Goal: Information Seeking & Learning: Understand process/instructions

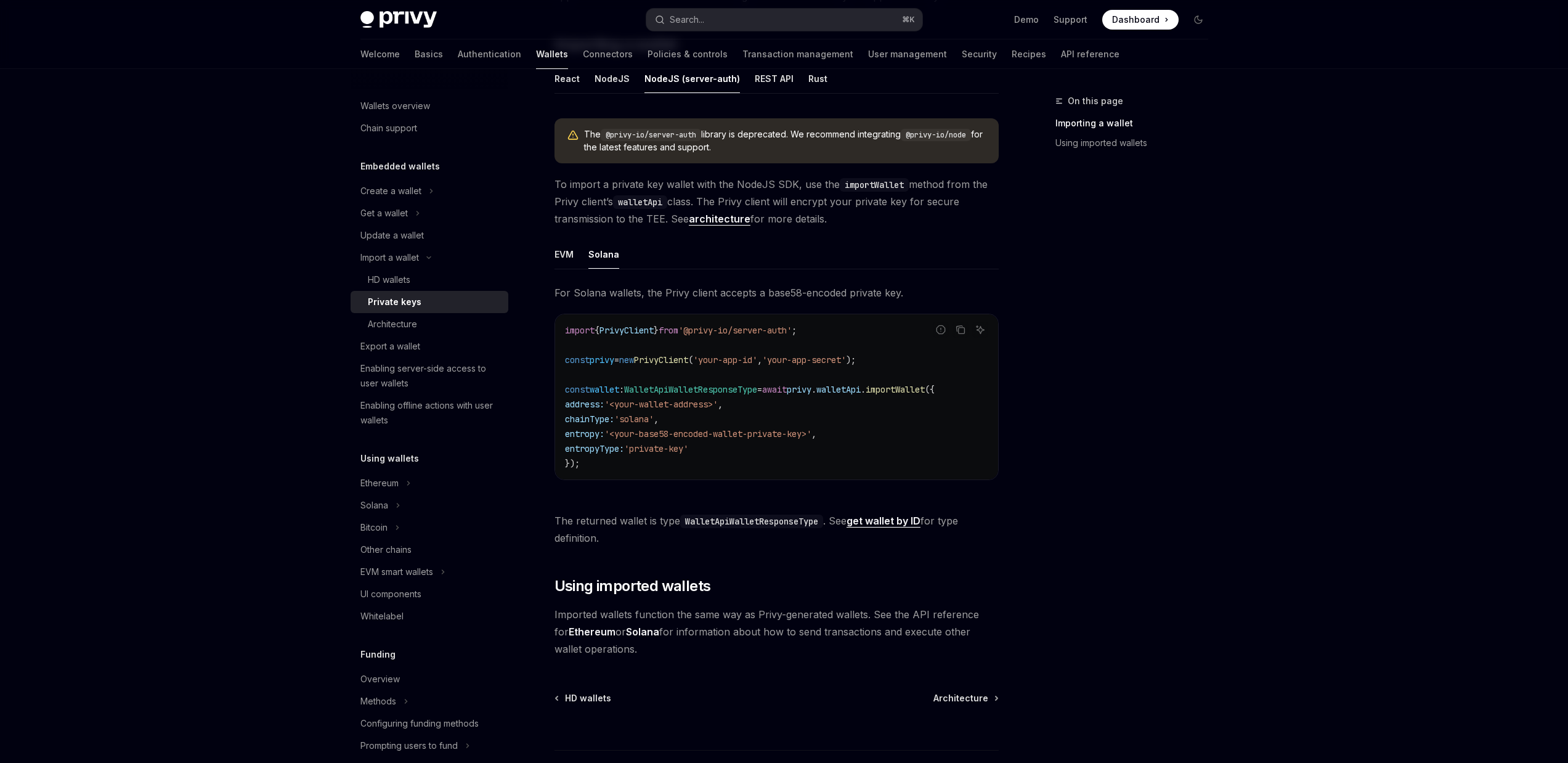
scroll to position [231, 0]
click at [925, 392] on span "importWallet" at bounding box center [895, 390] width 60 height 11
click at [559, 251] on div "EVM" at bounding box center [564, 255] width 19 height 29
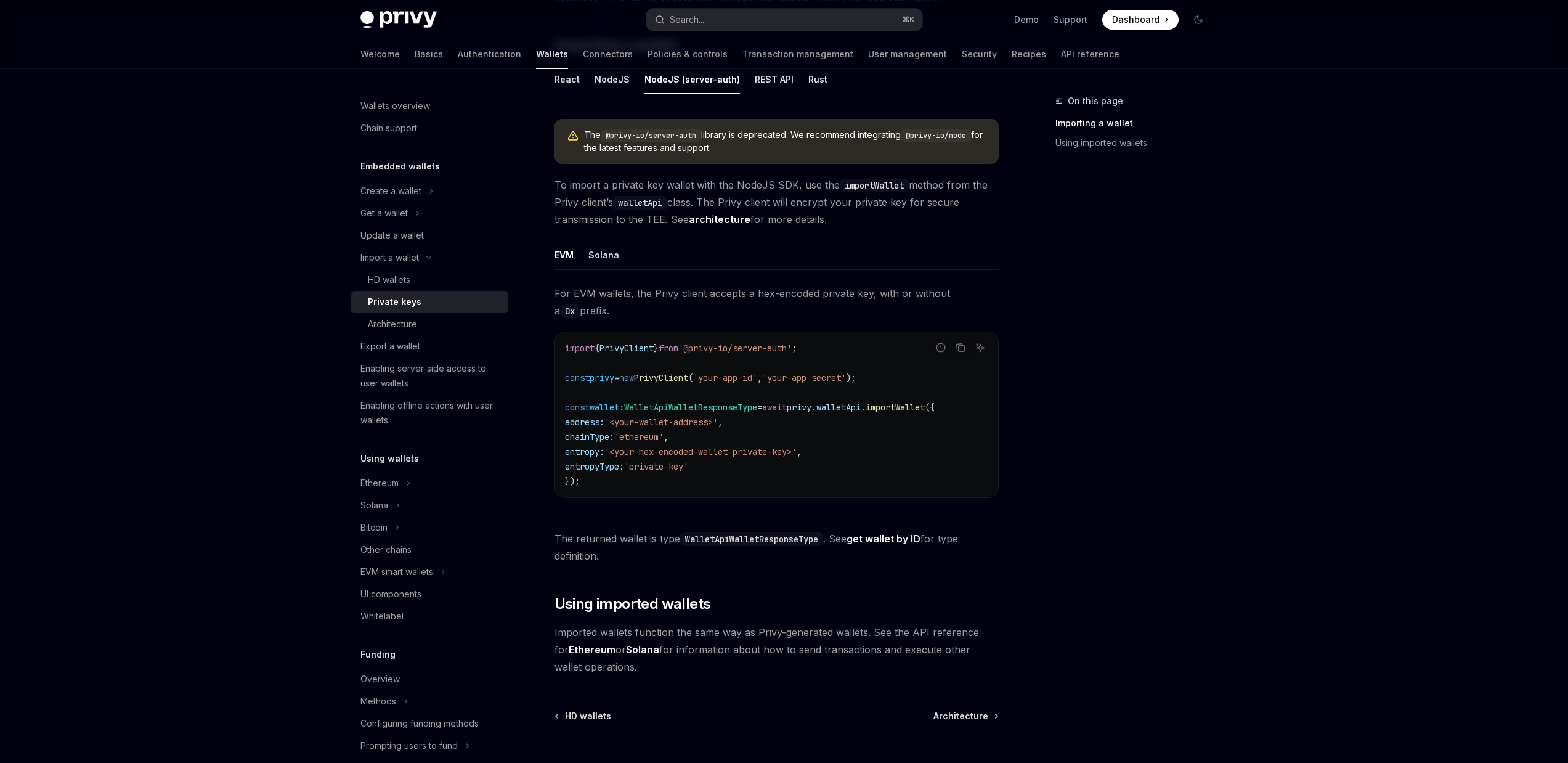
type textarea "*"
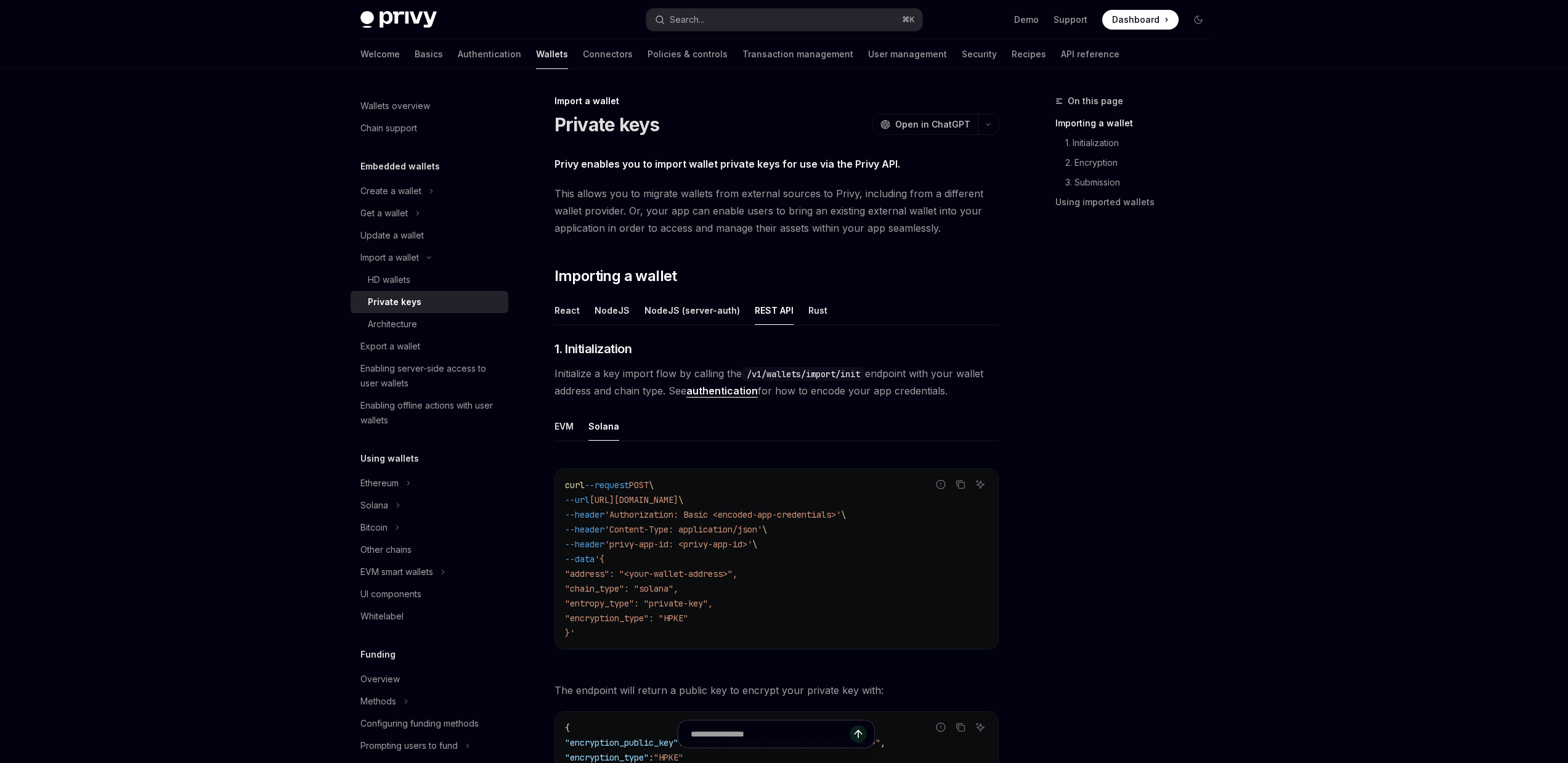
scroll to position [215, 0]
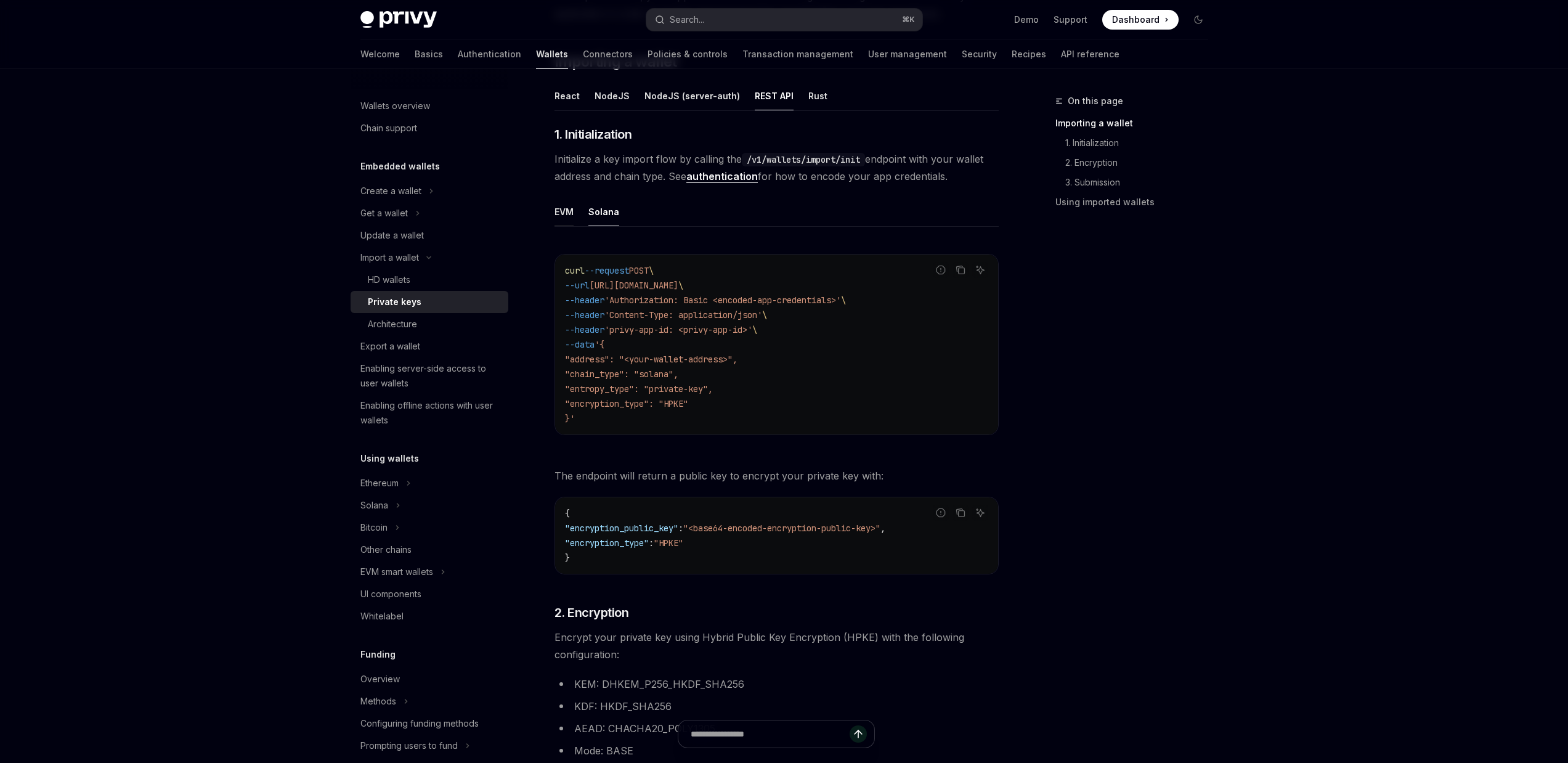
click at [572, 216] on div "EVM" at bounding box center [564, 212] width 19 height 29
type textarea "*"
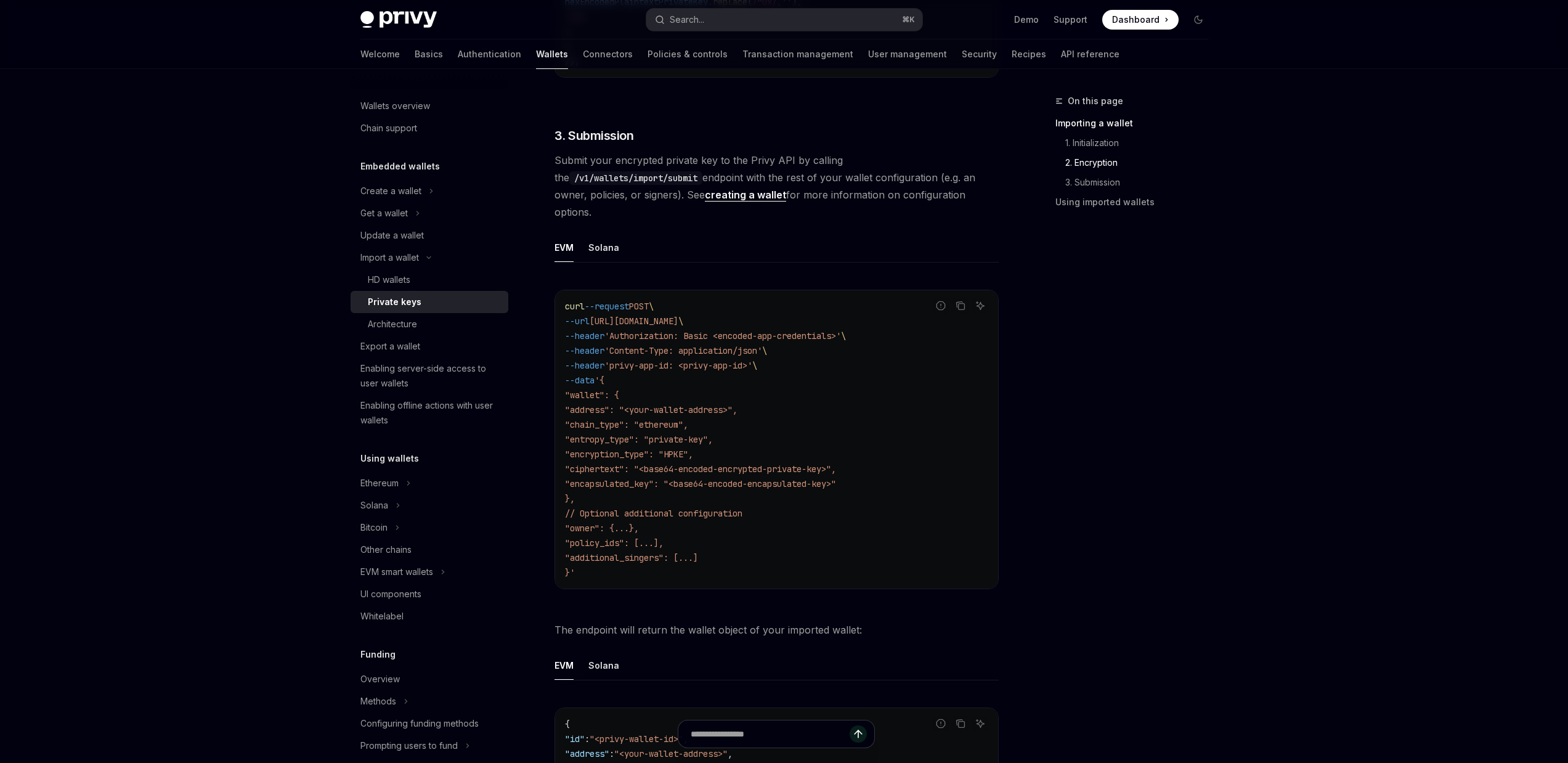
scroll to position [1792, 0]
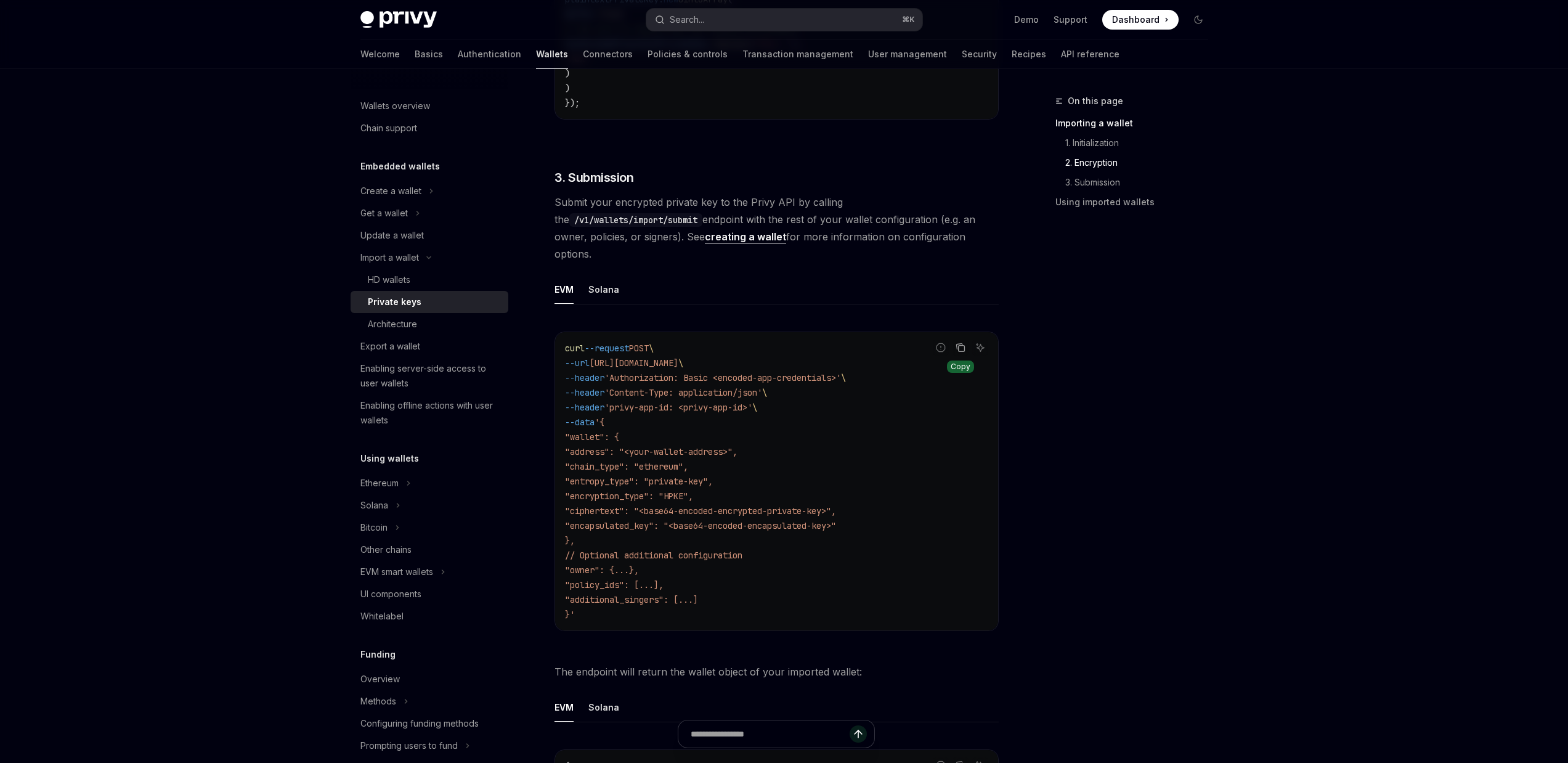
click at [959, 345] on icon "Copy the contents from the code block" at bounding box center [962, 349] width 6 height 6
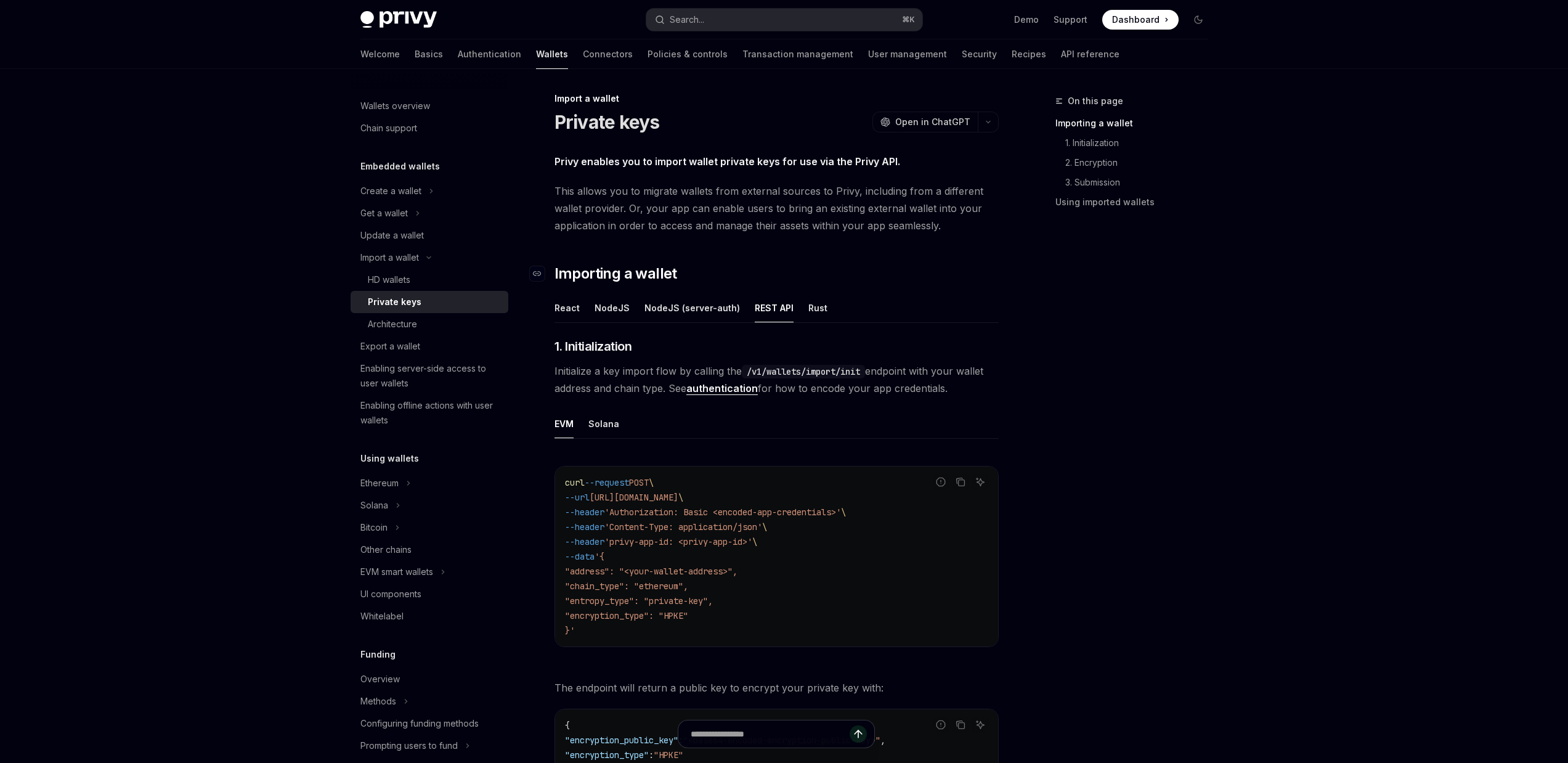
scroll to position [0, 0]
click at [592, 272] on span "Importing a wallet" at bounding box center [616, 276] width 123 height 20
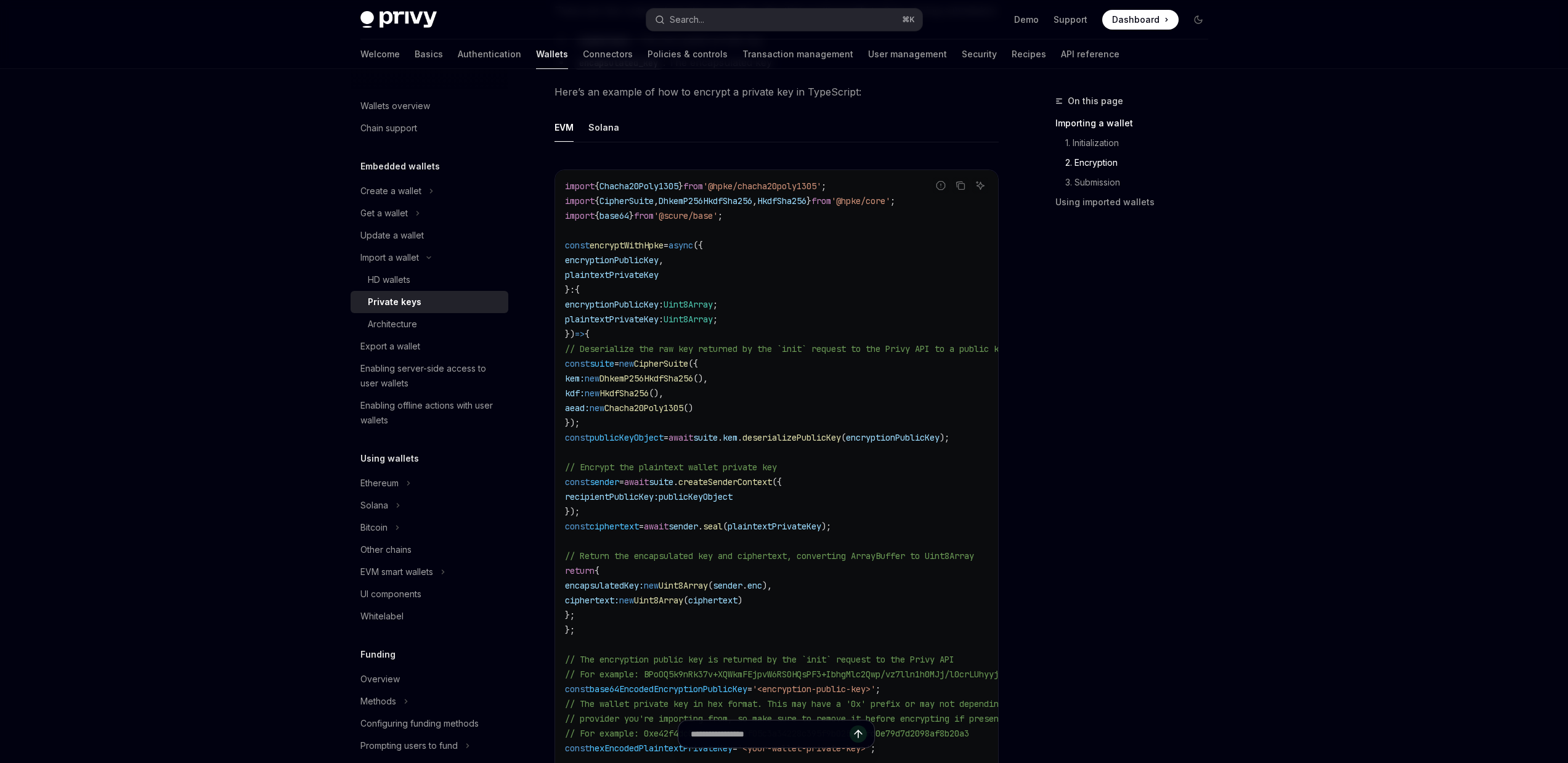
scroll to position [1011, 0]
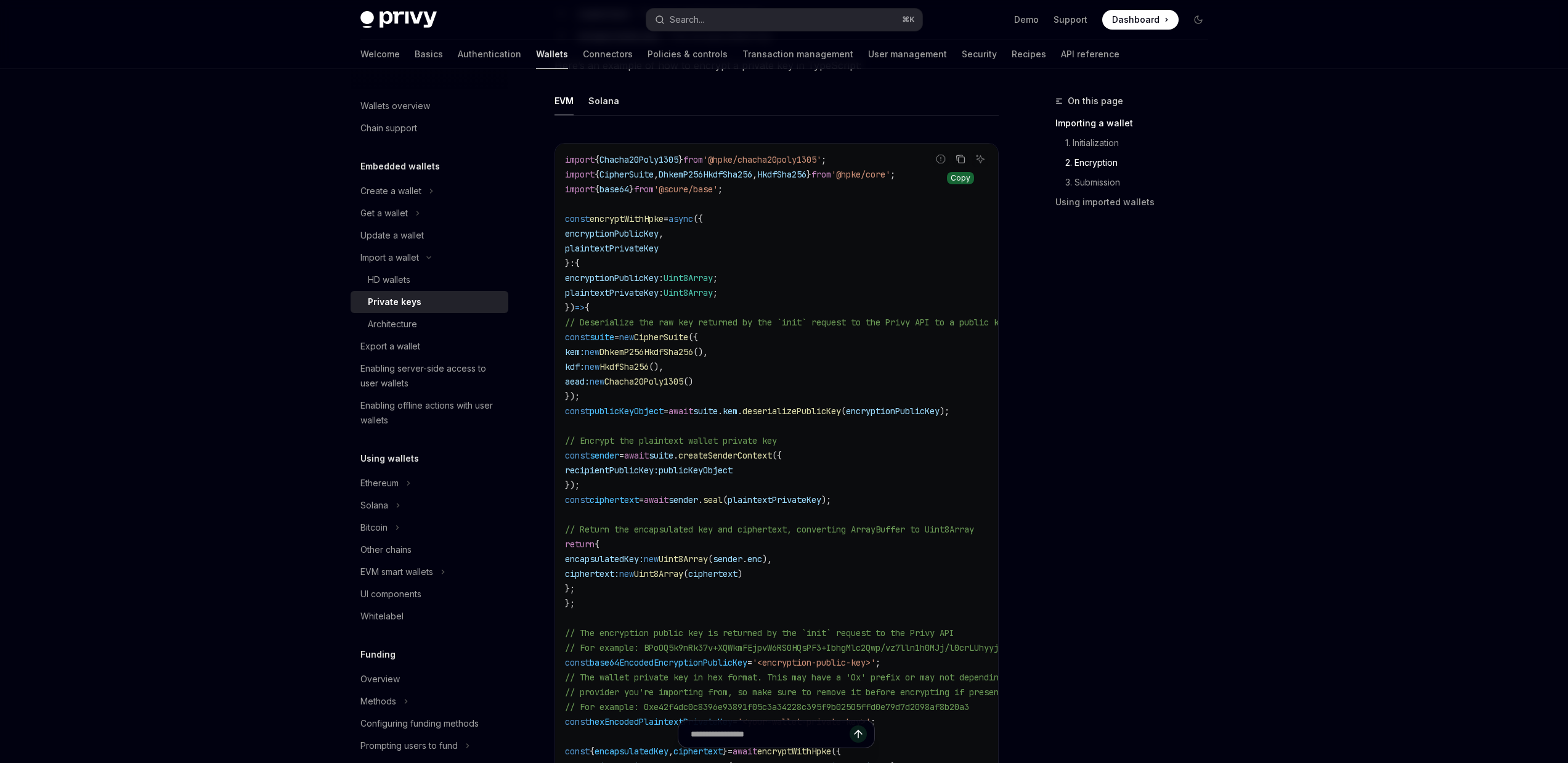
click at [958, 157] on icon "Copy the contents from the code block" at bounding box center [960, 159] width 10 height 10
click at [789, 282] on code "import { Chacha20Poly1305 } from '@hpke/chacha20poly1305' ; import { CipherSuit…" at bounding box center [839, 522] width 547 height 739
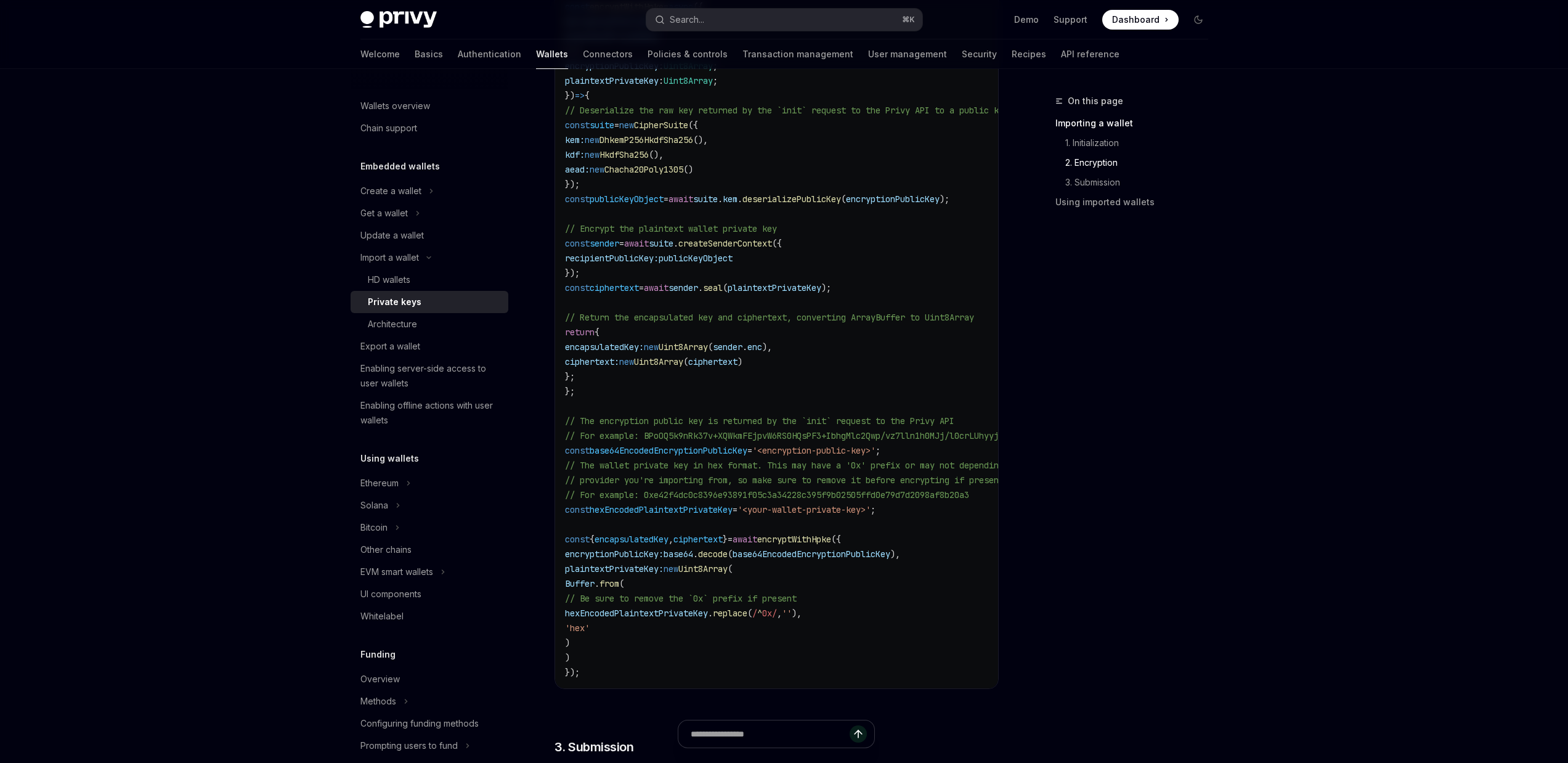
scroll to position [1257, 0]
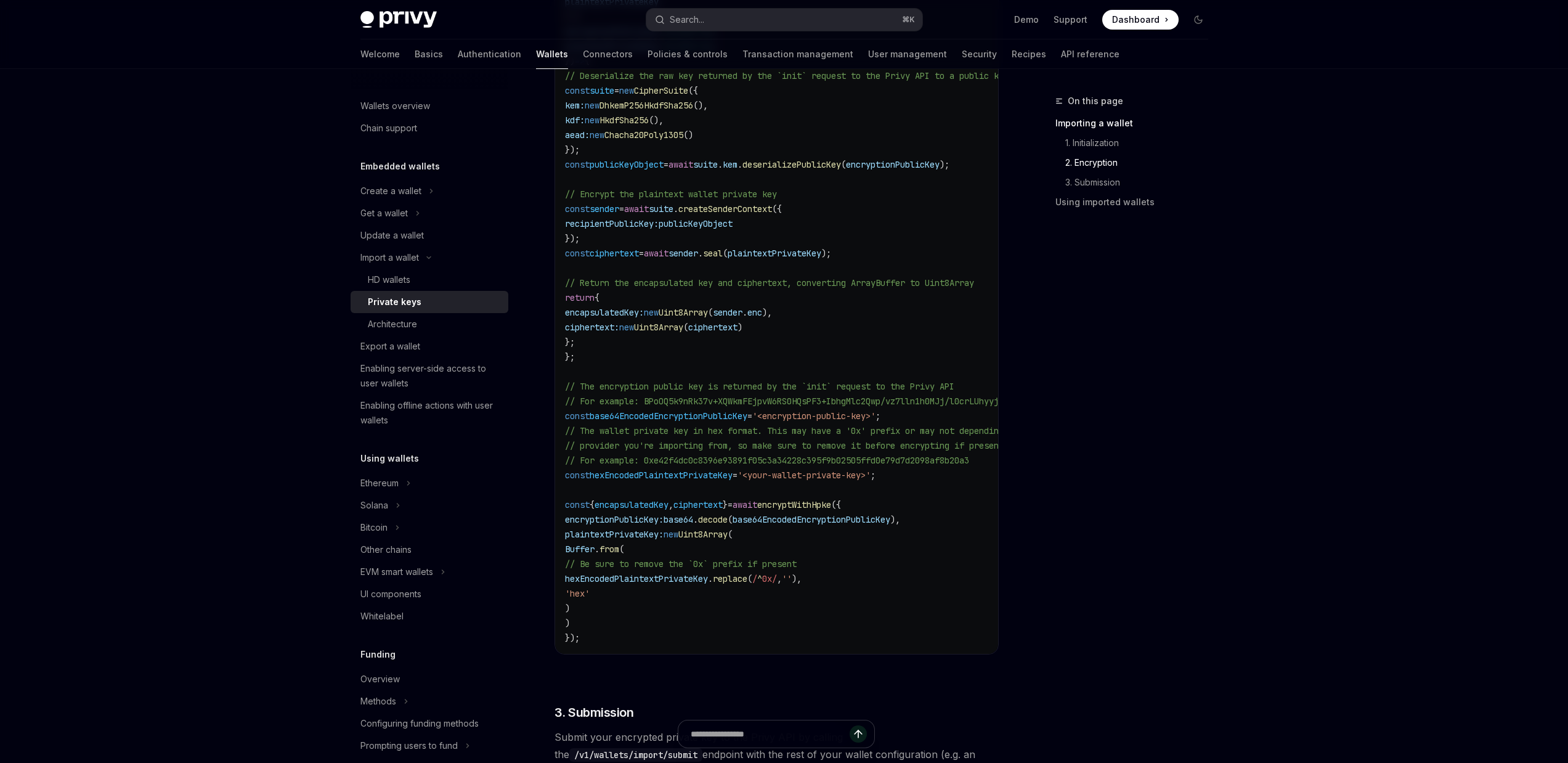
click at [692, 760] on div at bounding box center [776, 740] width 444 height 45
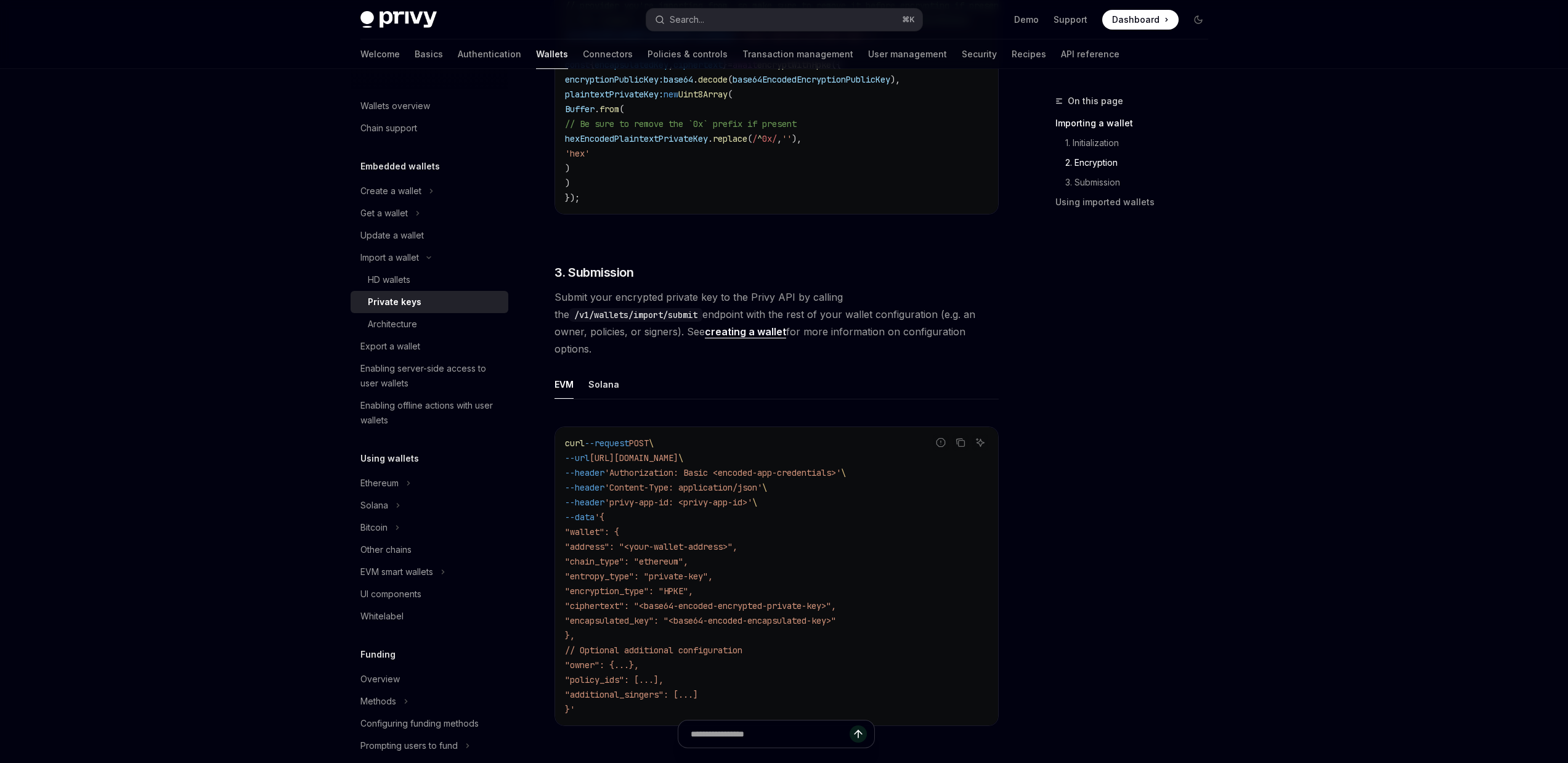
scroll to position [1652, 0]
